Goal: Task Accomplishment & Management: Use online tool/utility

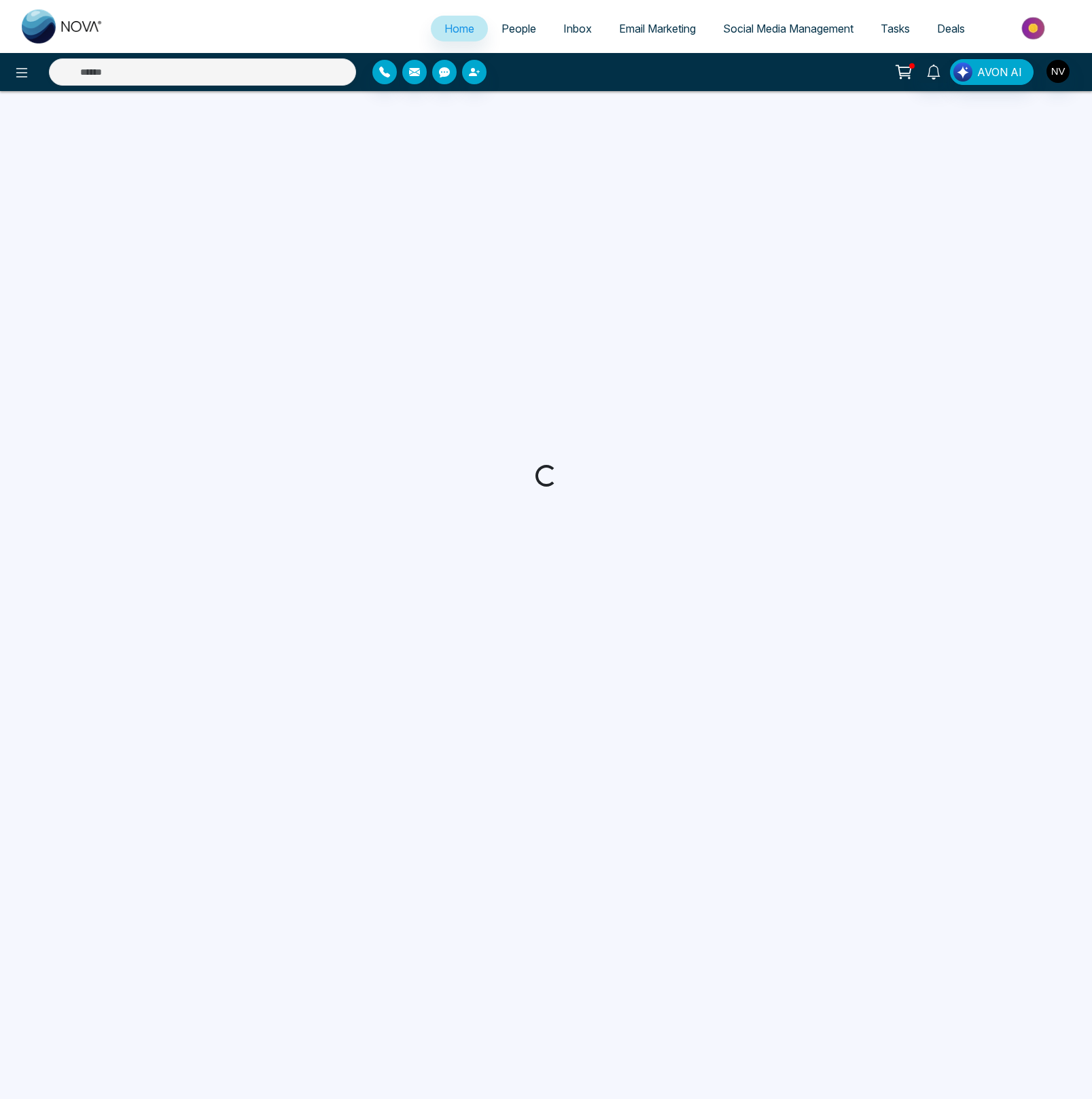
select select "*"
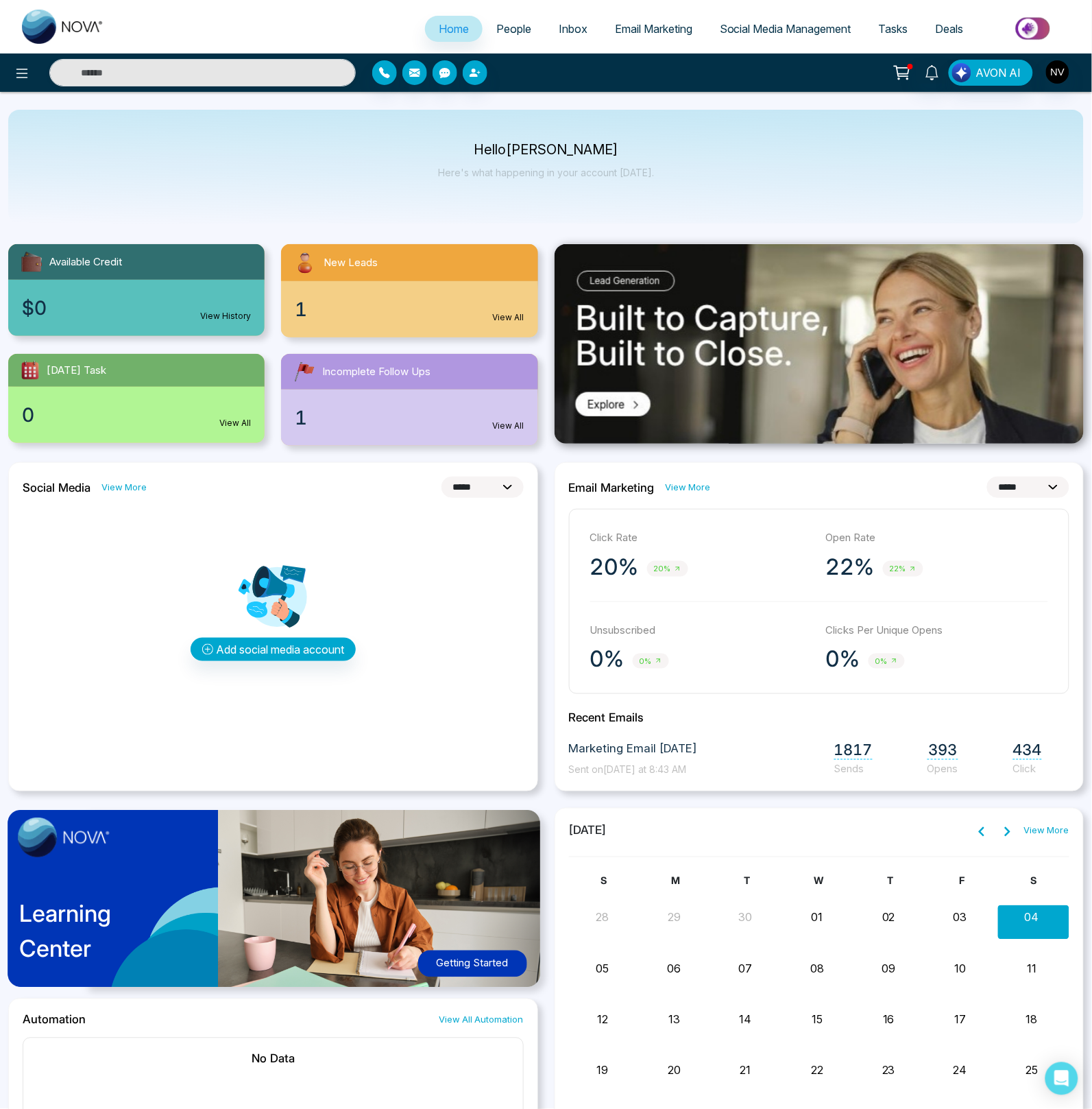
click at [643, 28] on span "Email Marketing" at bounding box center [653, 28] width 77 height 13
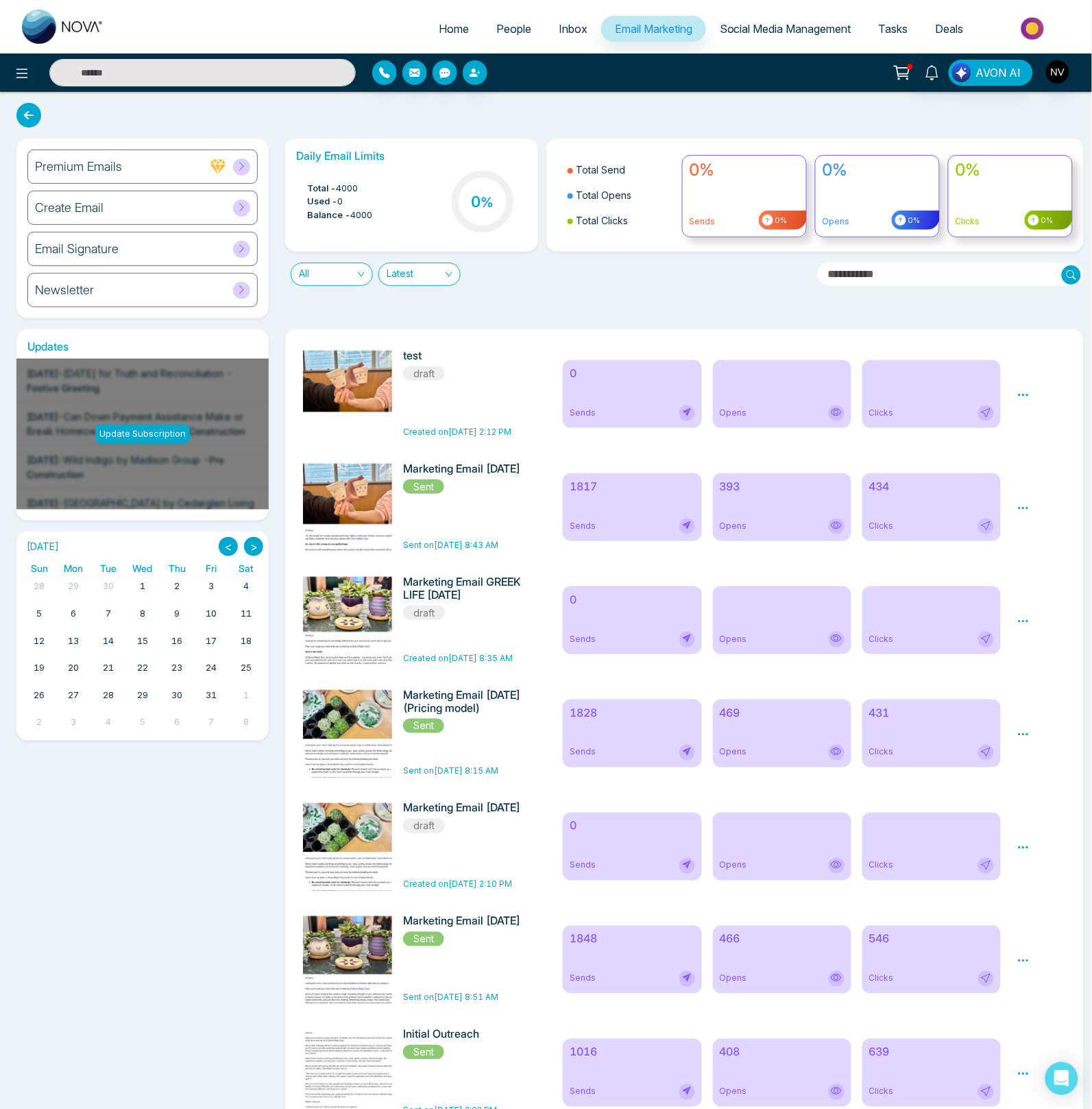
click at [1020, 628] on icon at bounding box center [1024, 621] width 13 height 13
click at [1030, 663] on link "Edit" at bounding box center [1036, 661] width 17 height 12
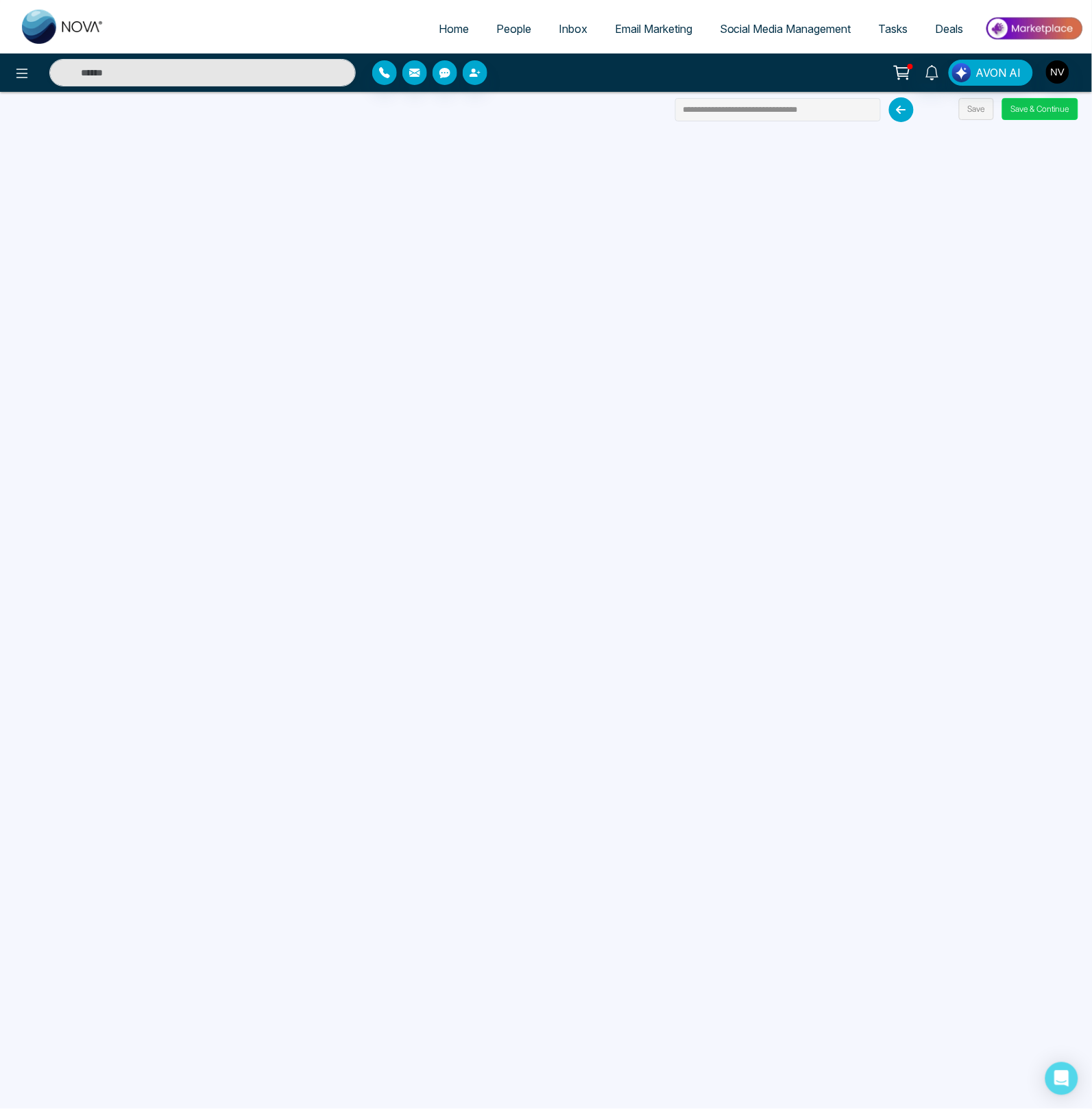
click at [1031, 111] on button "Save & Continue" at bounding box center [1040, 109] width 76 height 22
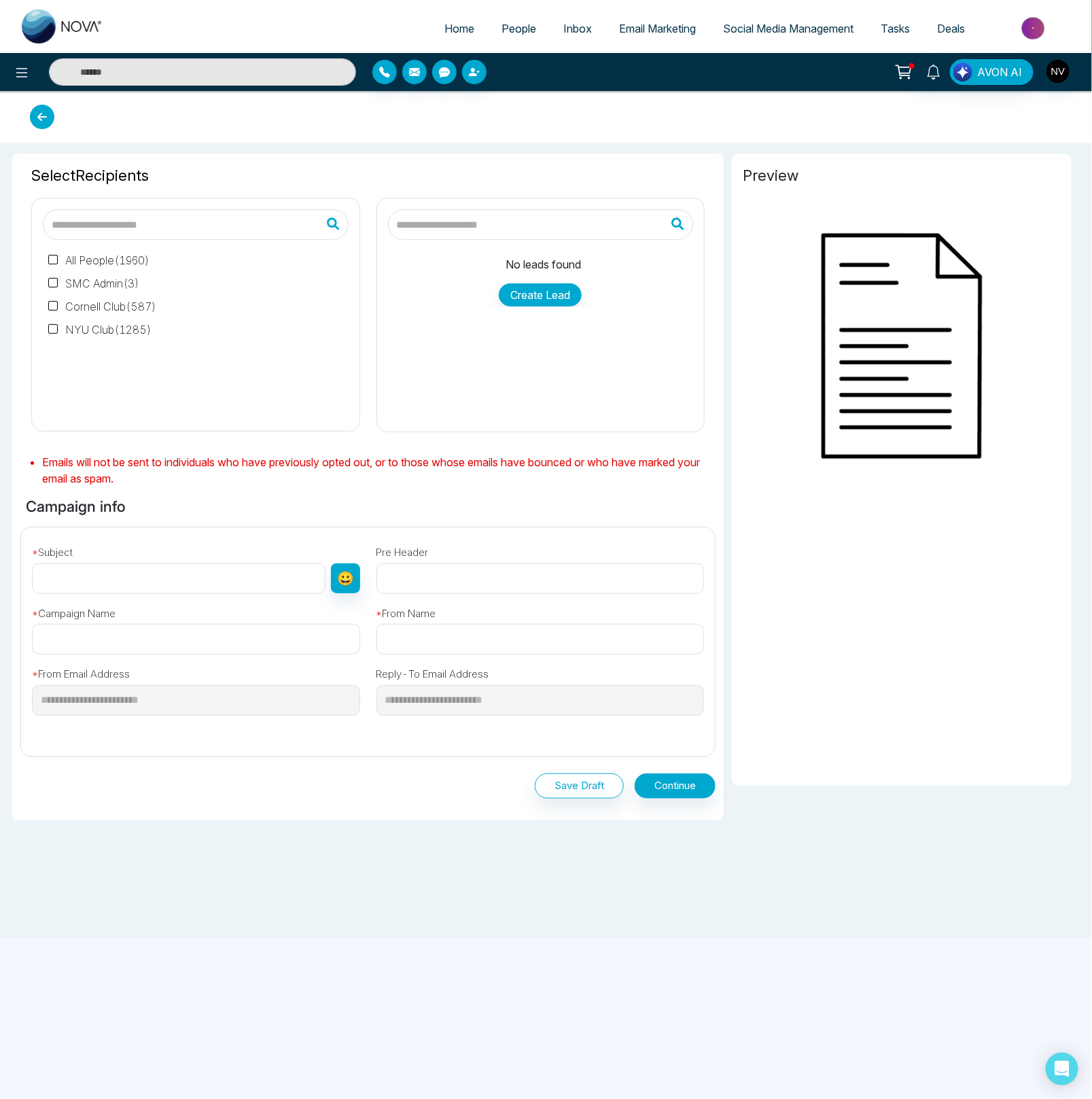
type input "**********"
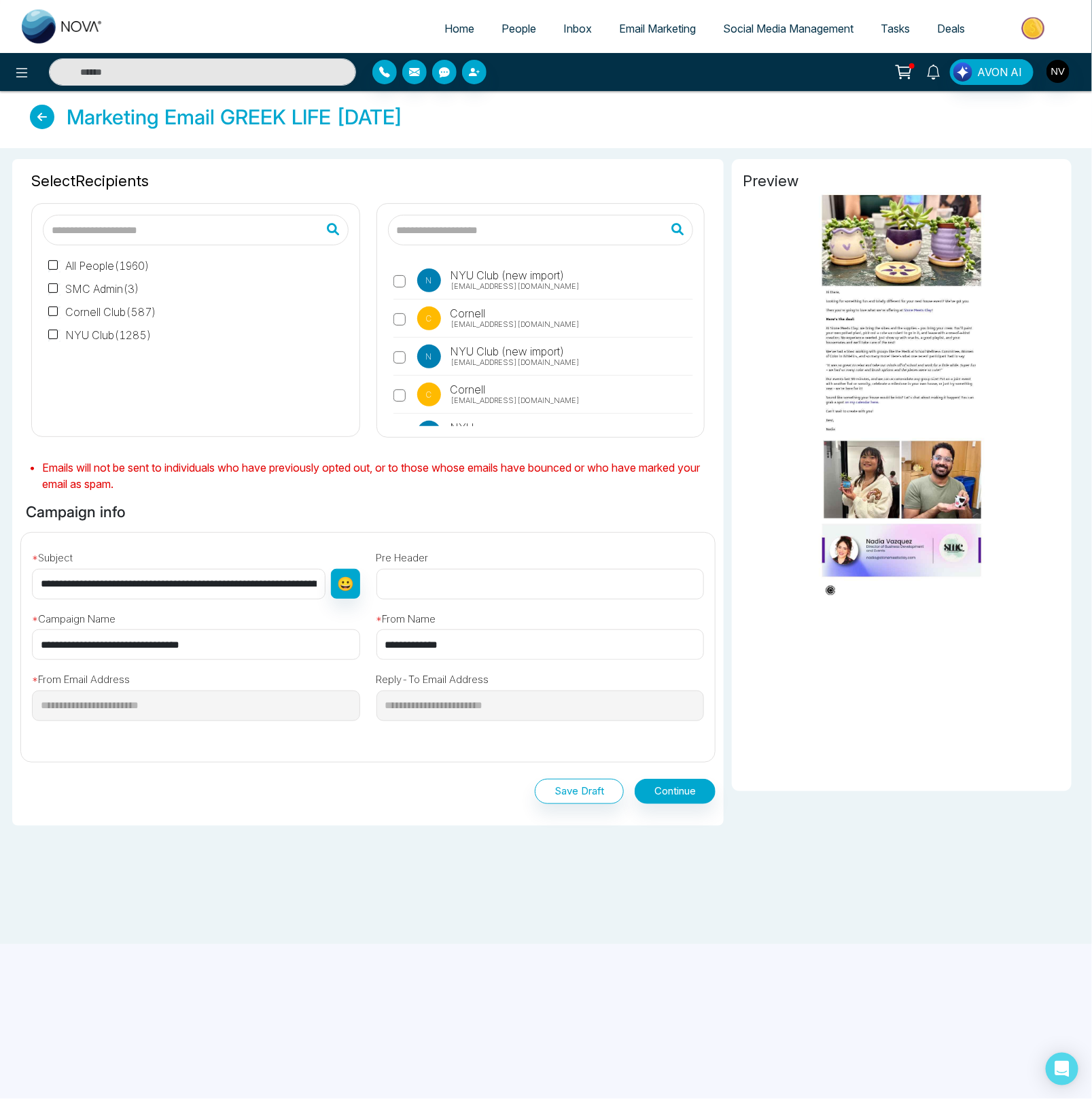
click at [936, 68] on icon at bounding box center [933, 72] width 15 height 15
click at [819, 803] on div "Preview" at bounding box center [901, 492] width 356 height 666
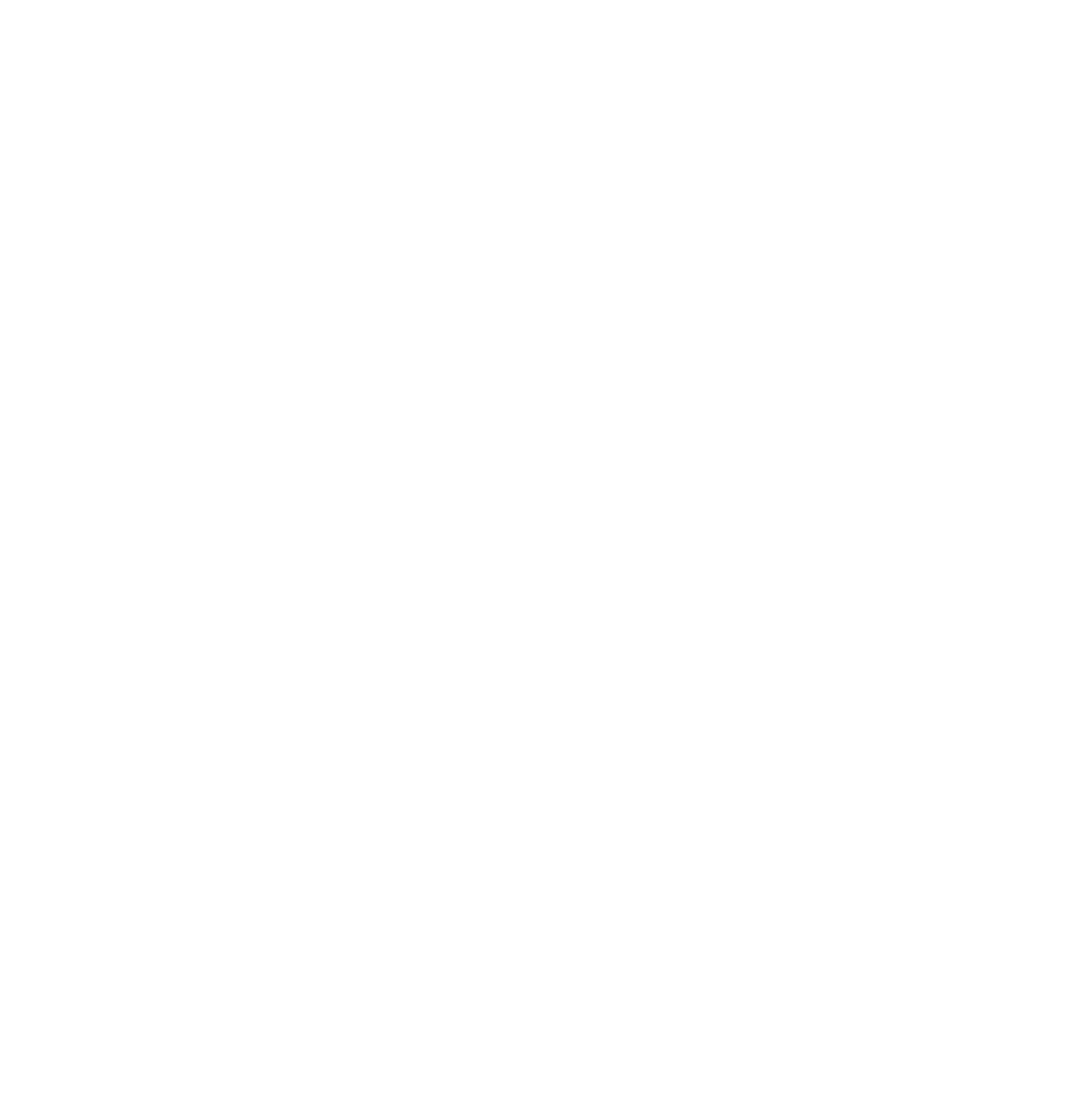
select select "*"
